Goal: Check status

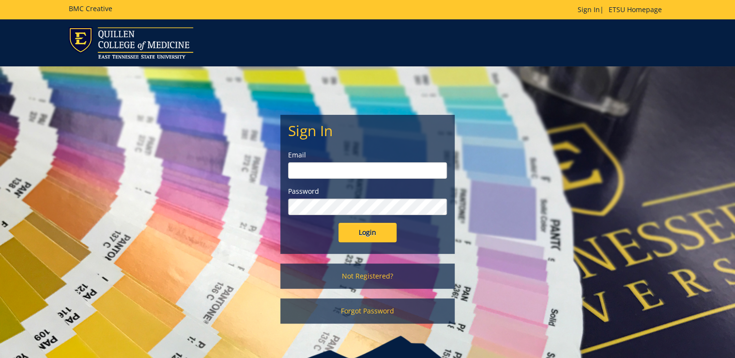
type input "[PERSON_NAME][EMAIL_ADDRESS][DOMAIN_NAME]"
click at [375, 234] on input "Login" at bounding box center [368, 232] width 58 height 19
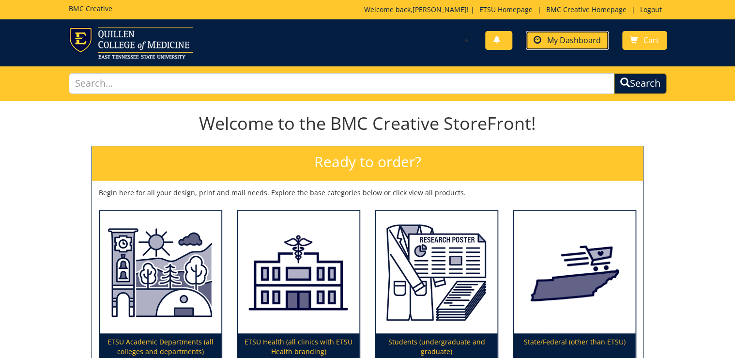
click at [564, 39] on span "My Dashboard" at bounding box center [574, 40] width 54 height 11
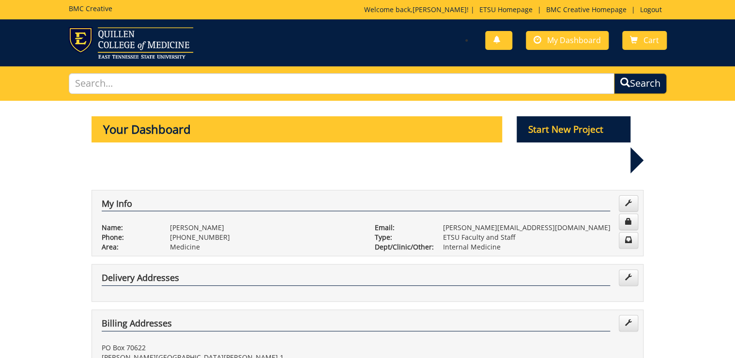
scroll to position [233, 0]
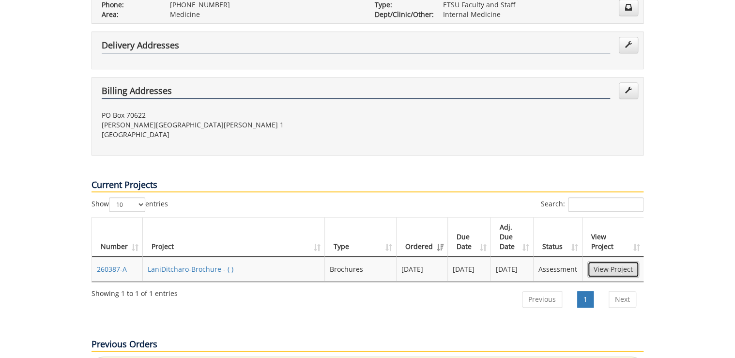
click at [610, 261] on link "View Project" at bounding box center [614, 269] width 52 height 16
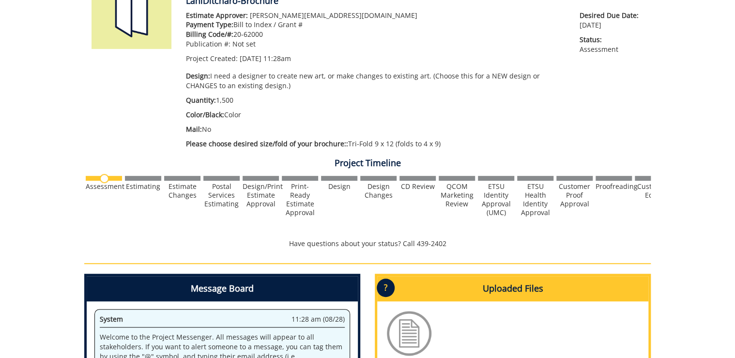
scroll to position [310, 0]
